Goal: Task Accomplishment & Management: Manage account settings

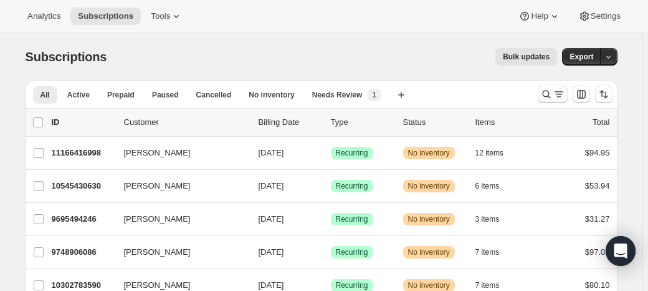
click at [541, 88] on icon "Search and filter results" at bounding box center [547, 94] width 12 height 12
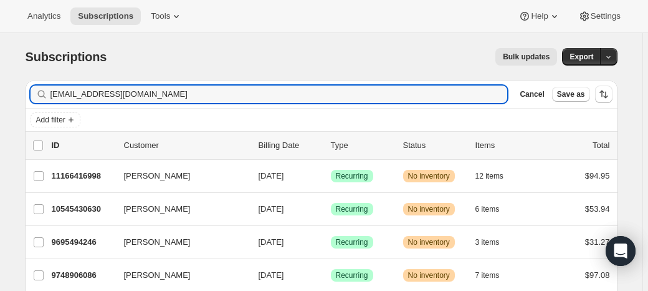
type input "[EMAIL_ADDRESS][DOMAIN_NAME]"
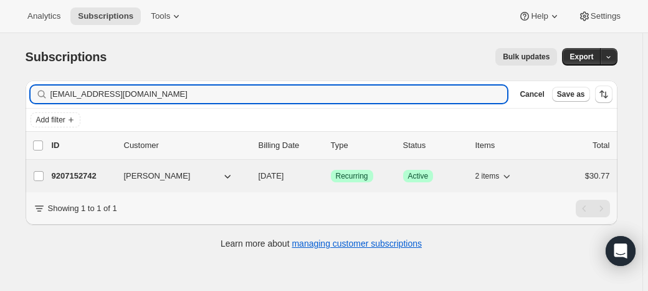
click at [140, 167] on div "9207152742 [PERSON_NAME] [DATE] Success Recurring Success Active 2 items $30.77" at bounding box center [331, 175] width 559 height 17
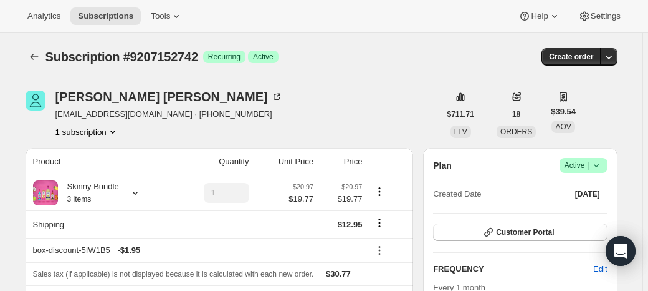
click at [590, 159] on icon at bounding box center [596, 165] width 12 height 12
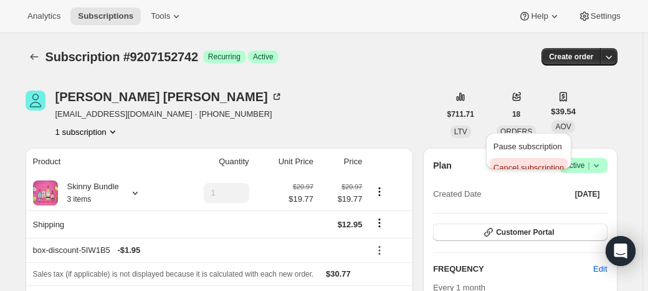
click at [521, 163] on span "Cancel subscription" at bounding box center [529, 167] width 70 height 9
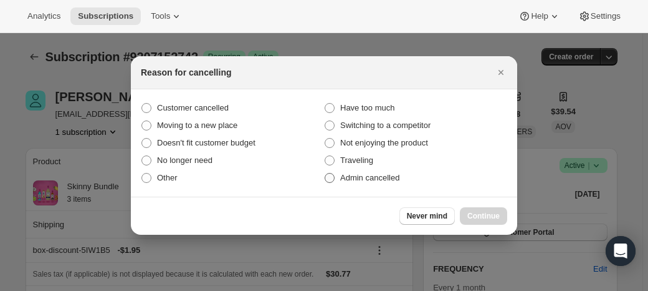
click at [333, 169] on label "Admin cancelled" at bounding box center [415, 177] width 183 height 17
click at [325, 173] on input "Admin cancelled" at bounding box center [325, 173] width 1 height 1
radio input "true"
click at [468, 211] on span "Continue" at bounding box center [484, 216] width 32 height 10
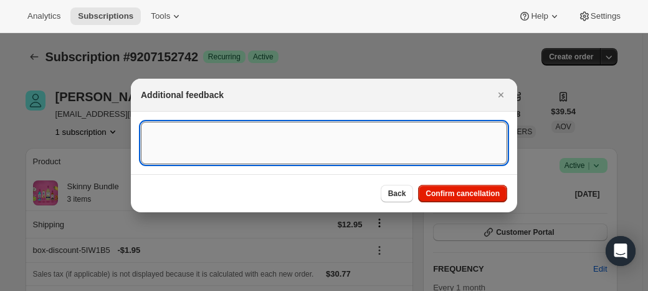
click at [317, 146] on textarea ":rc2:" at bounding box center [324, 143] width 367 height 42
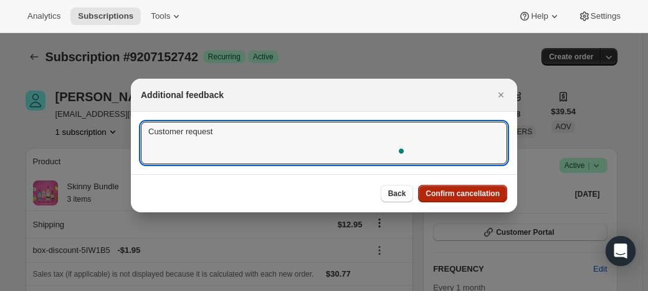
type textarea "Customer request"
click at [434, 188] on span "Confirm cancellation" at bounding box center [463, 193] width 74 height 10
